Goal: Find specific page/section: Find specific page/section

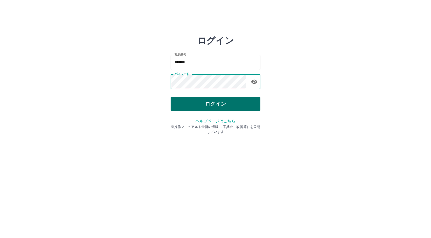
drag, startPoint x: 208, startPoint y: 99, endPoint x: 211, endPoint y: 96, distance: 4.2
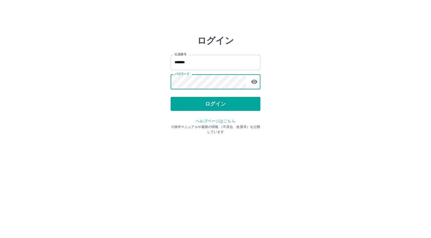
click at [209, 98] on button "ログイン" at bounding box center [216, 104] width 90 height 14
